Goal: Find specific page/section: Find specific page/section

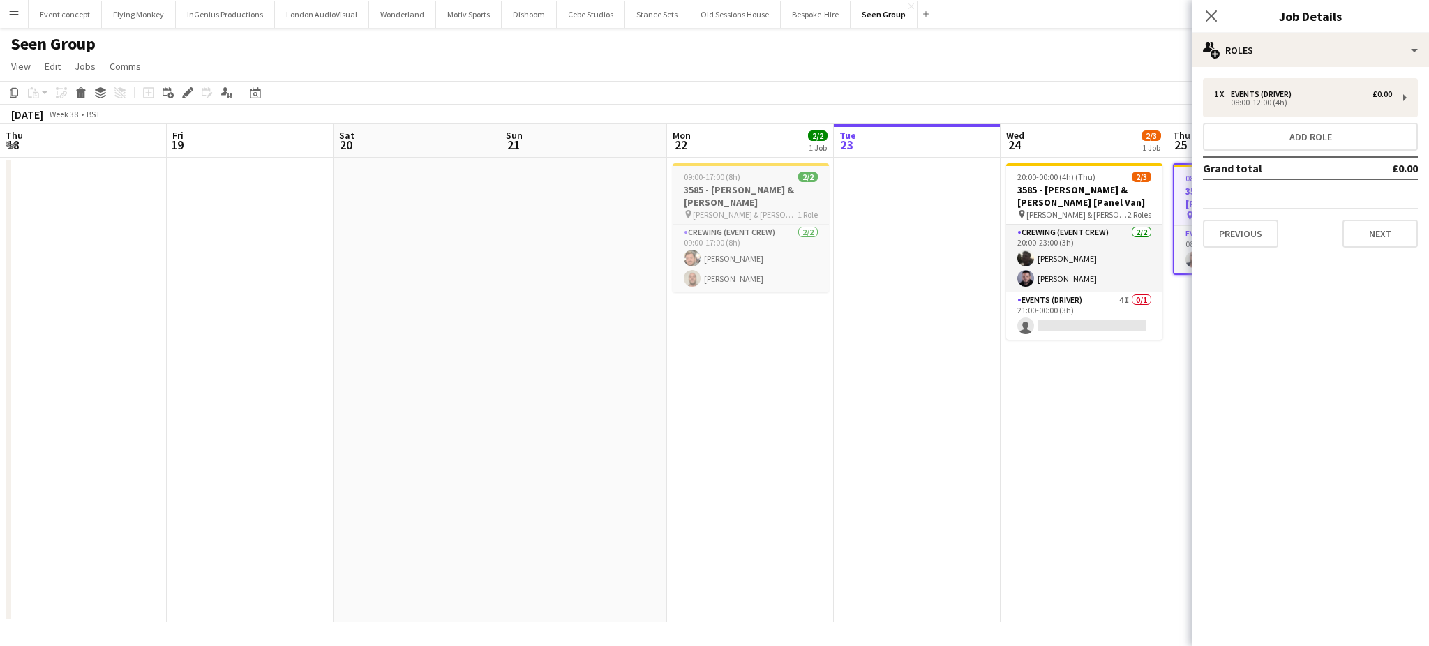
scroll to position [0, 480]
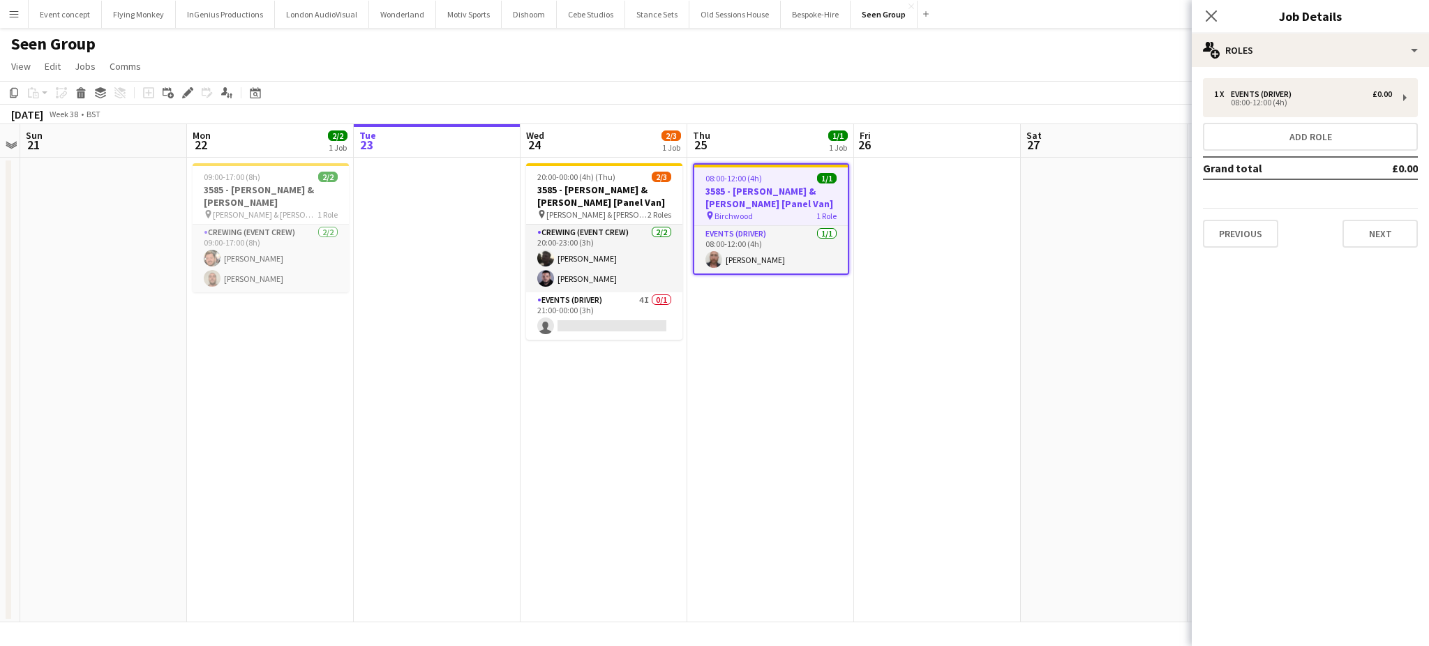
click at [14, 15] on app-icon "Menu" at bounding box center [13, 13] width 11 height 11
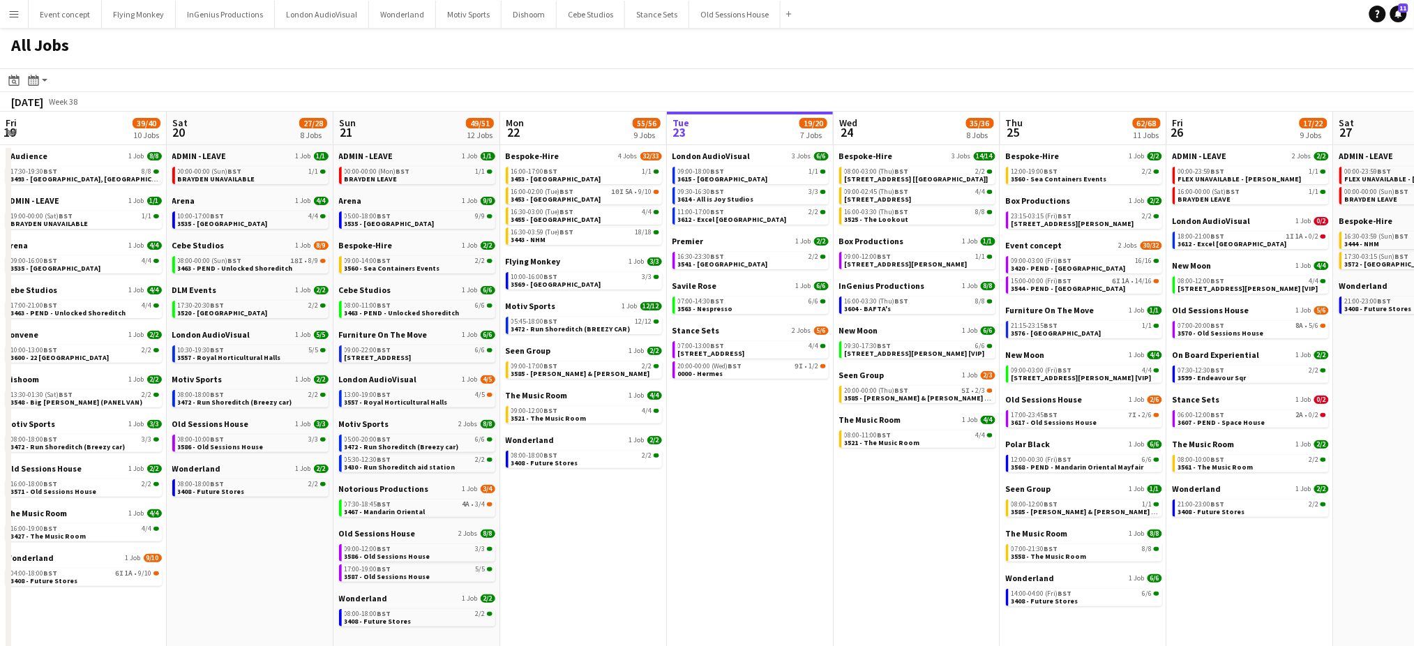
scroll to position [0, 363]
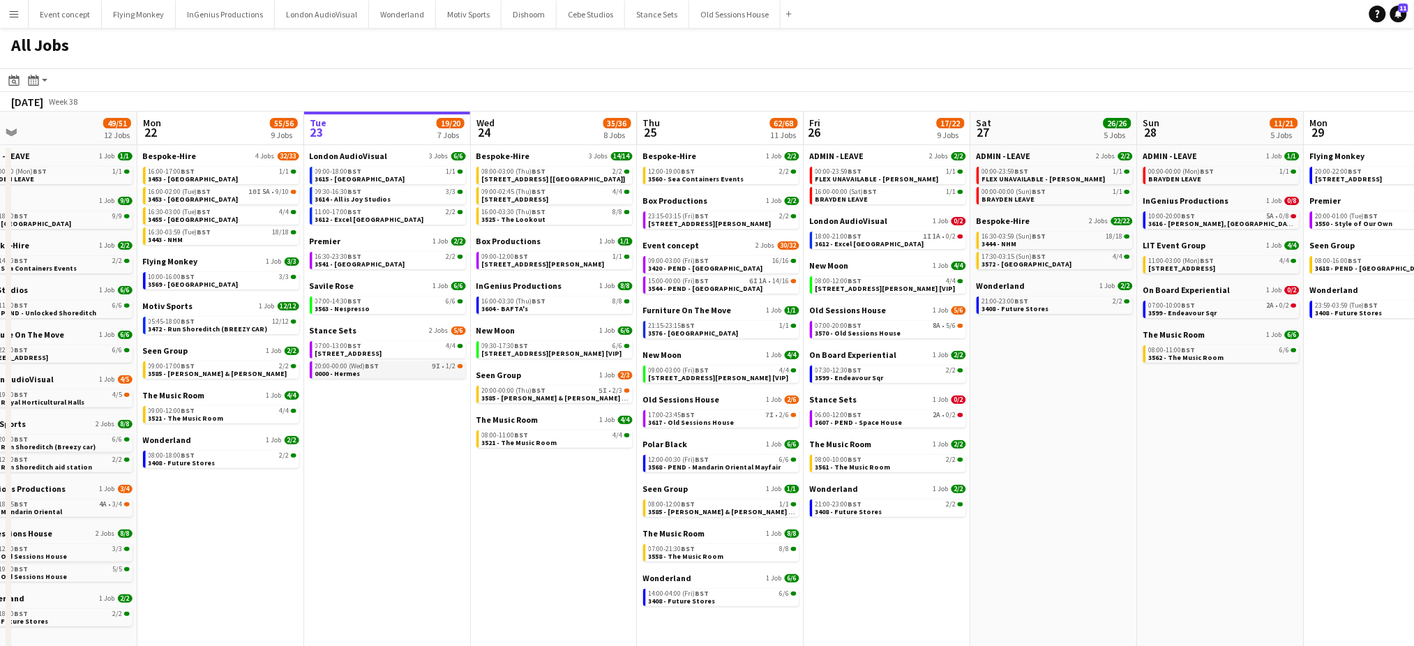
click at [427, 374] on link "20:00-00:00 (Wed) BST 9I • 1/2 0000 - Hermes" at bounding box center [389, 369] width 148 height 16
click at [412, 371] on link "20:00-00:00 (Wed) BST 9I • 1/2 0000 - Hermes" at bounding box center [389, 369] width 148 height 16
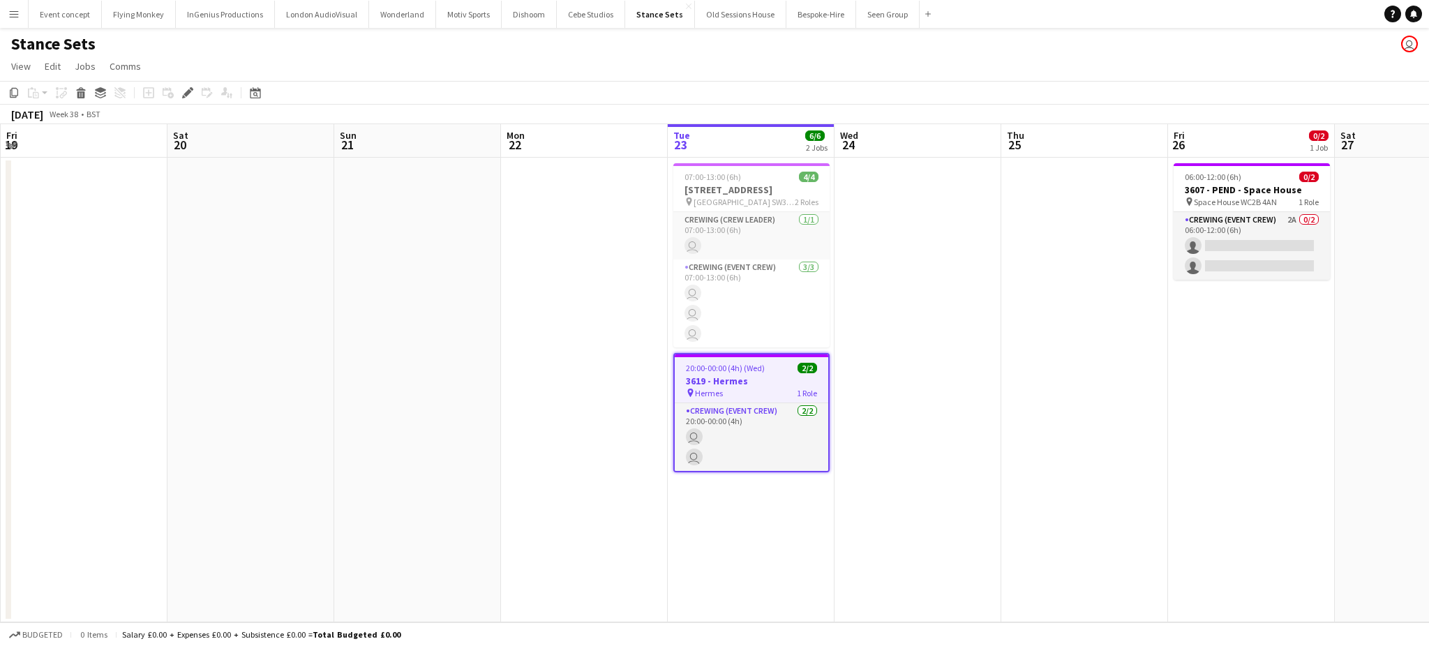
scroll to position [0, 480]
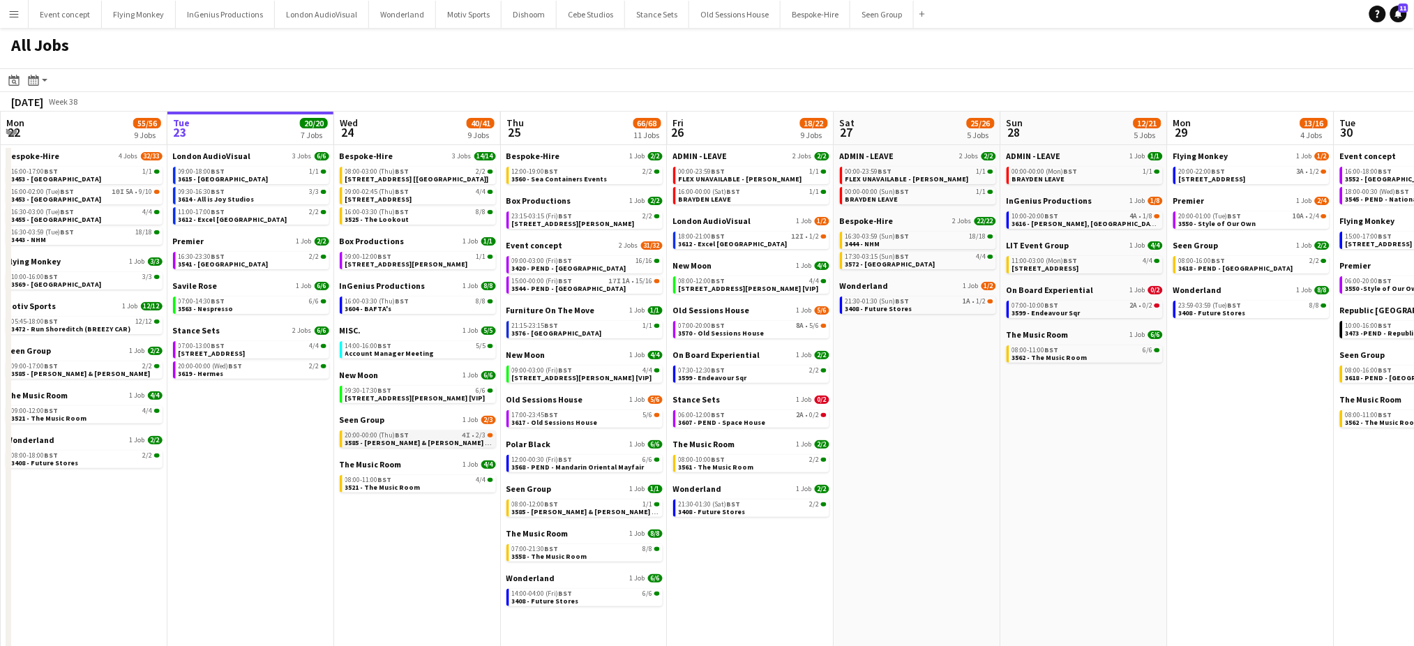
click at [394, 432] on span "20:00-00:00 (Thu) BST" at bounding box center [377, 435] width 64 height 7
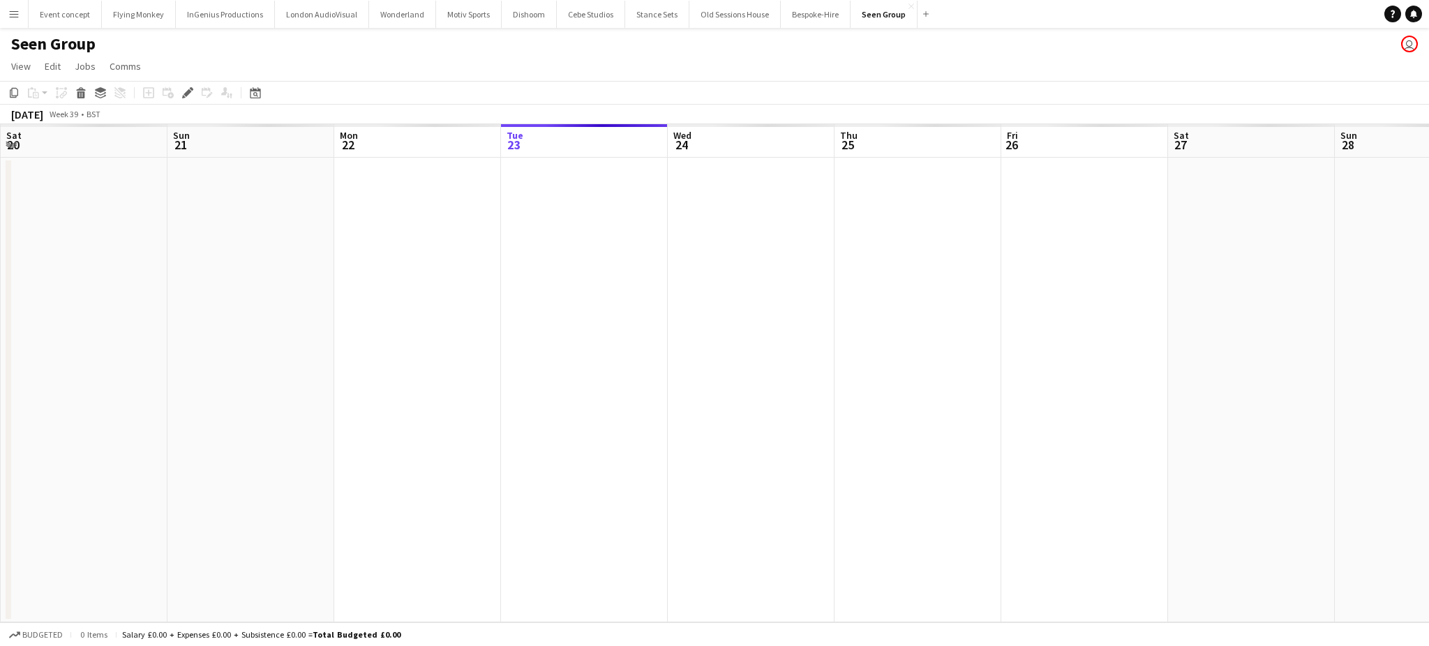
scroll to position [0, 480]
